Goal: Task Accomplishment & Management: Manage account settings

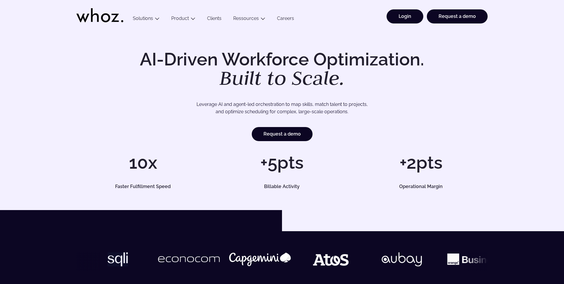
click at [415, 16] on link "Login" at bounding box center [404, 16] width 37 height 14
click at [403, 21] on link "Login" at bounding box center [404, 16] width 37 height 14
